Goal: Transaction & Acquisition: Purchase product/service

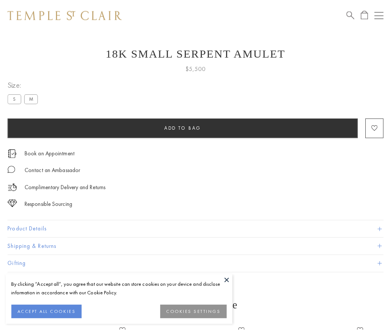
scroll to position [19, 0]
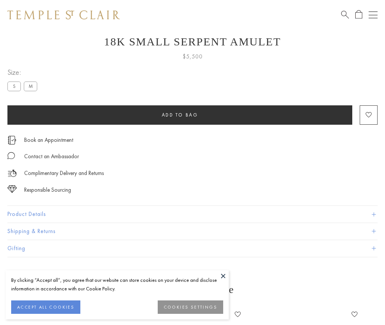
click at [180, 115] on span "Add to bag" at bounding box center [180, 115] width 36 height 6
